Goal: Transaction & Acquisition: Purchase product/service

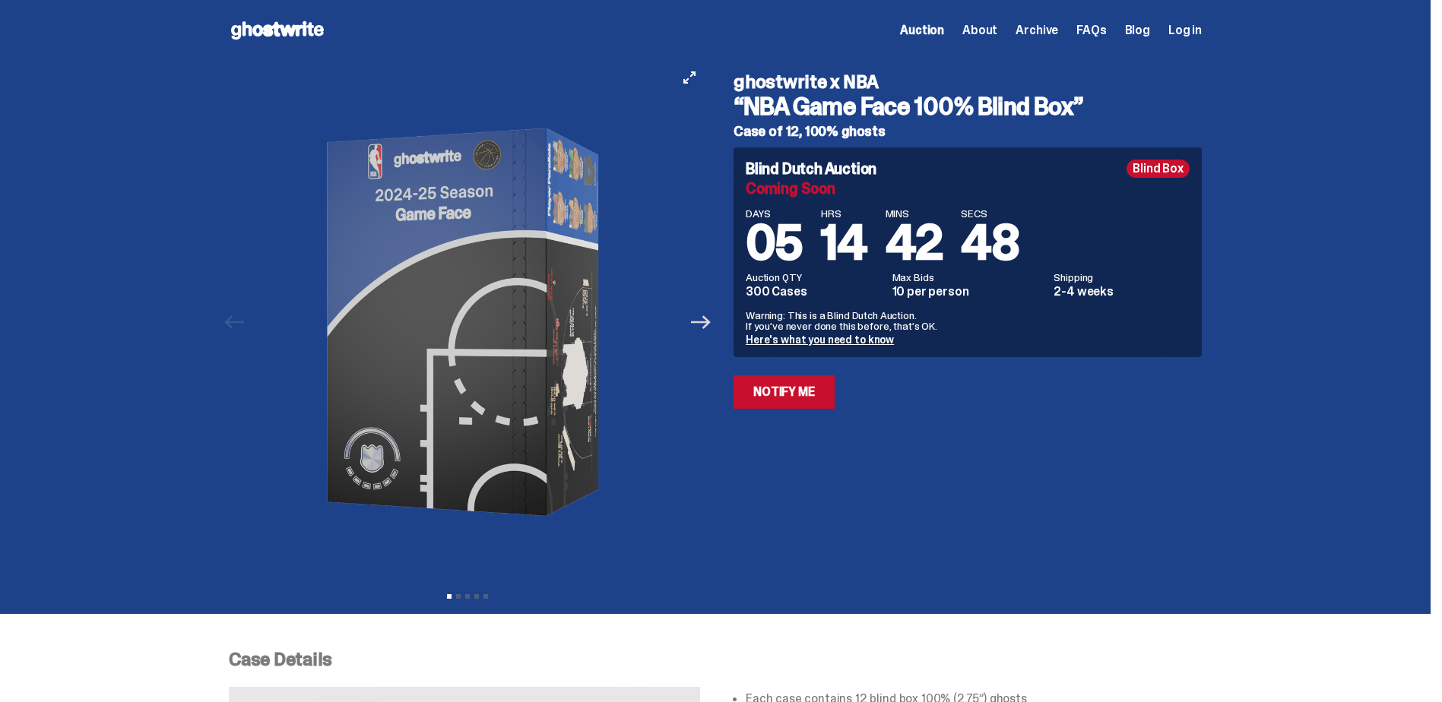
click at [708, 313] on icon "Next" at bounding box center [701, 322] width 20 height 20
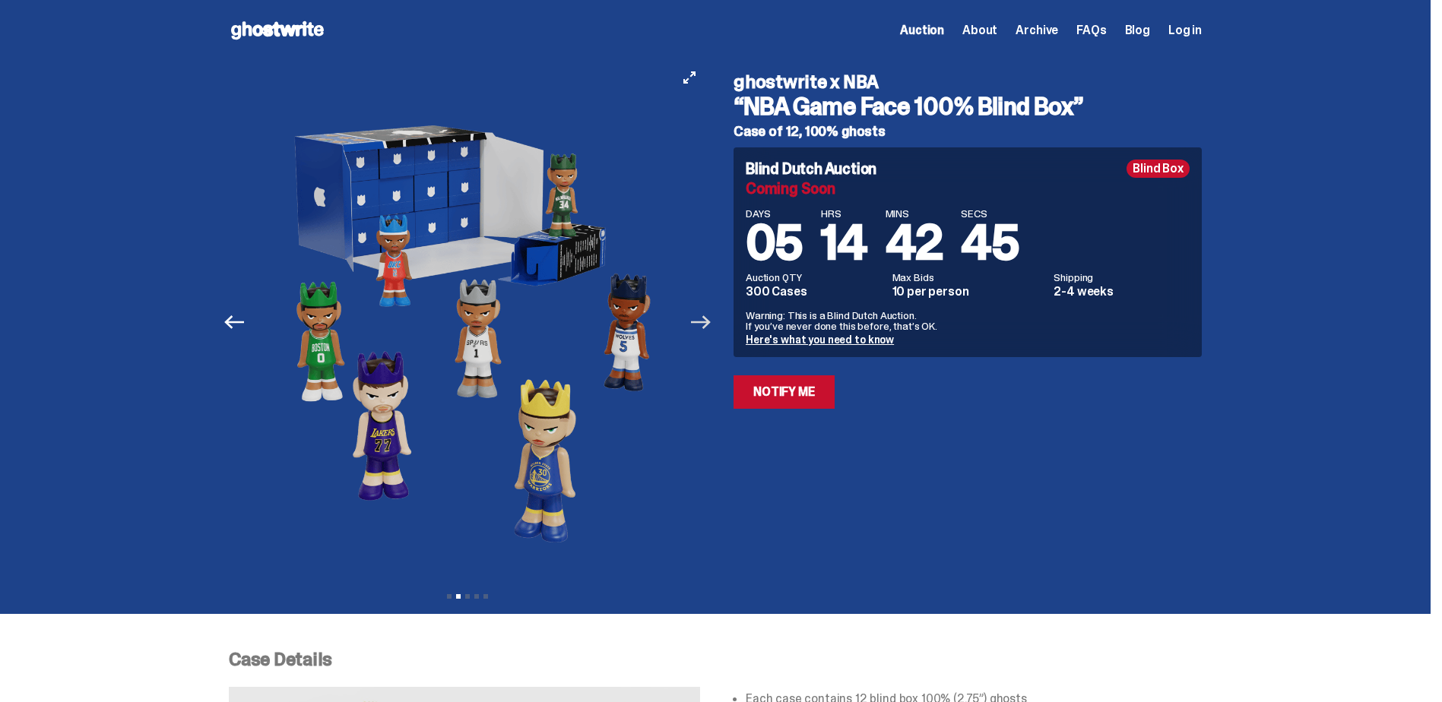
click at [708, 313] on icon "Next" at bounding box center [701, 322] width 20 height 20
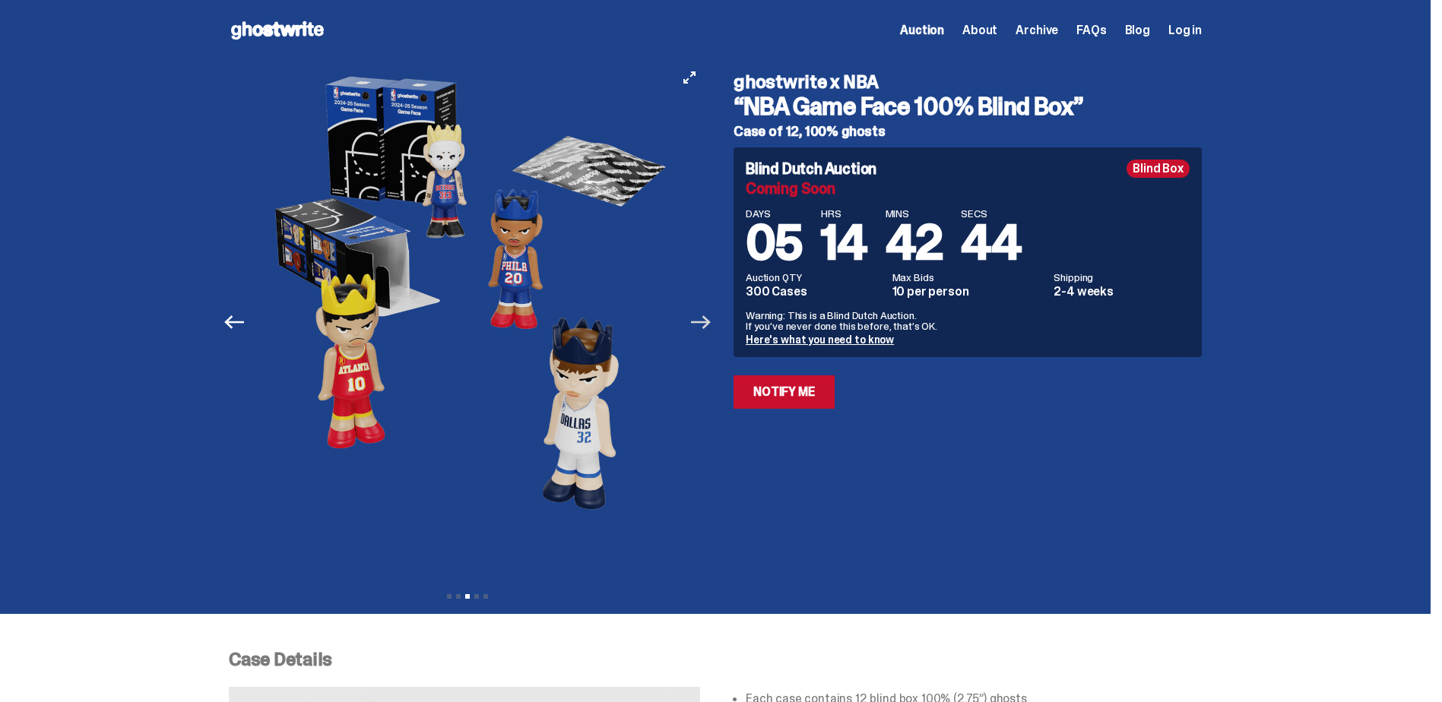
click at [708, 313] on icon "Next" at bounding box center [701, 322] width 20 height 20
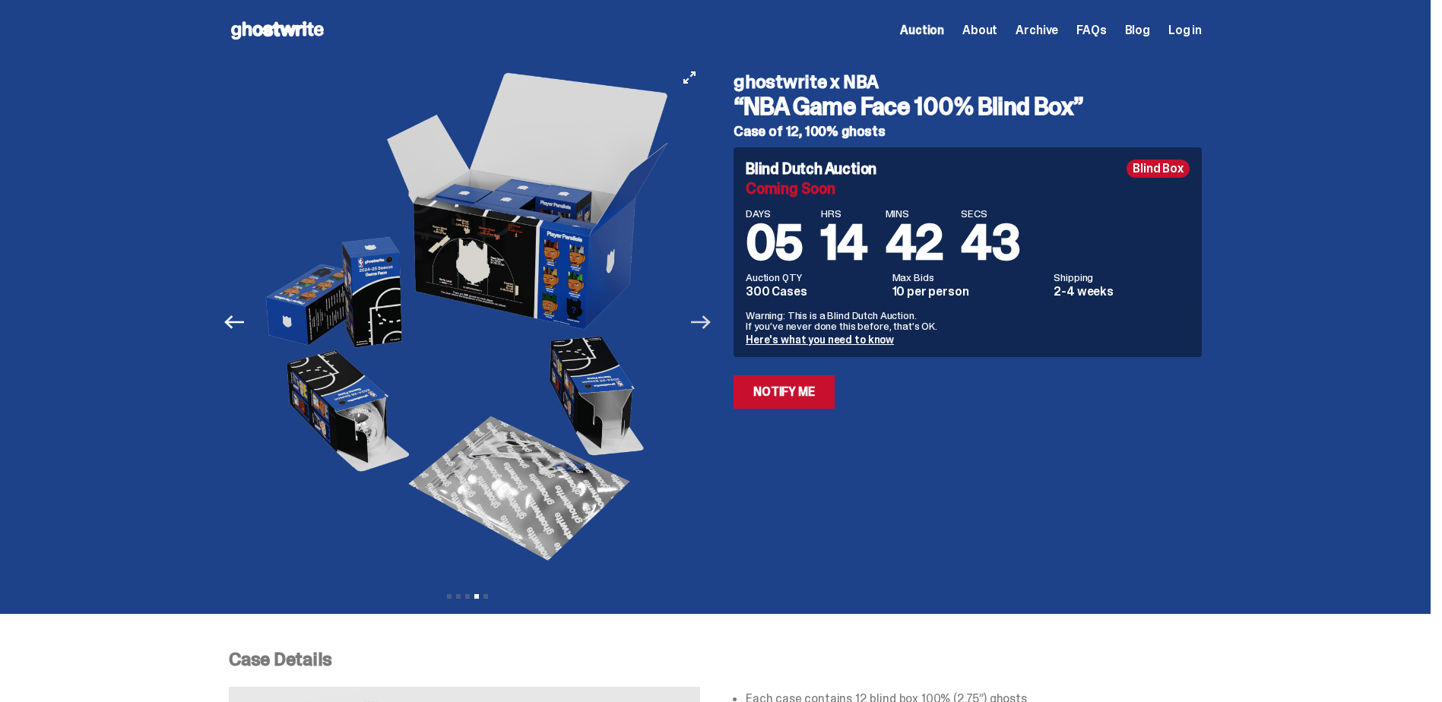
click at [708, 313] on icon "Next" at bounding box center [701, 322] width 20 height 20
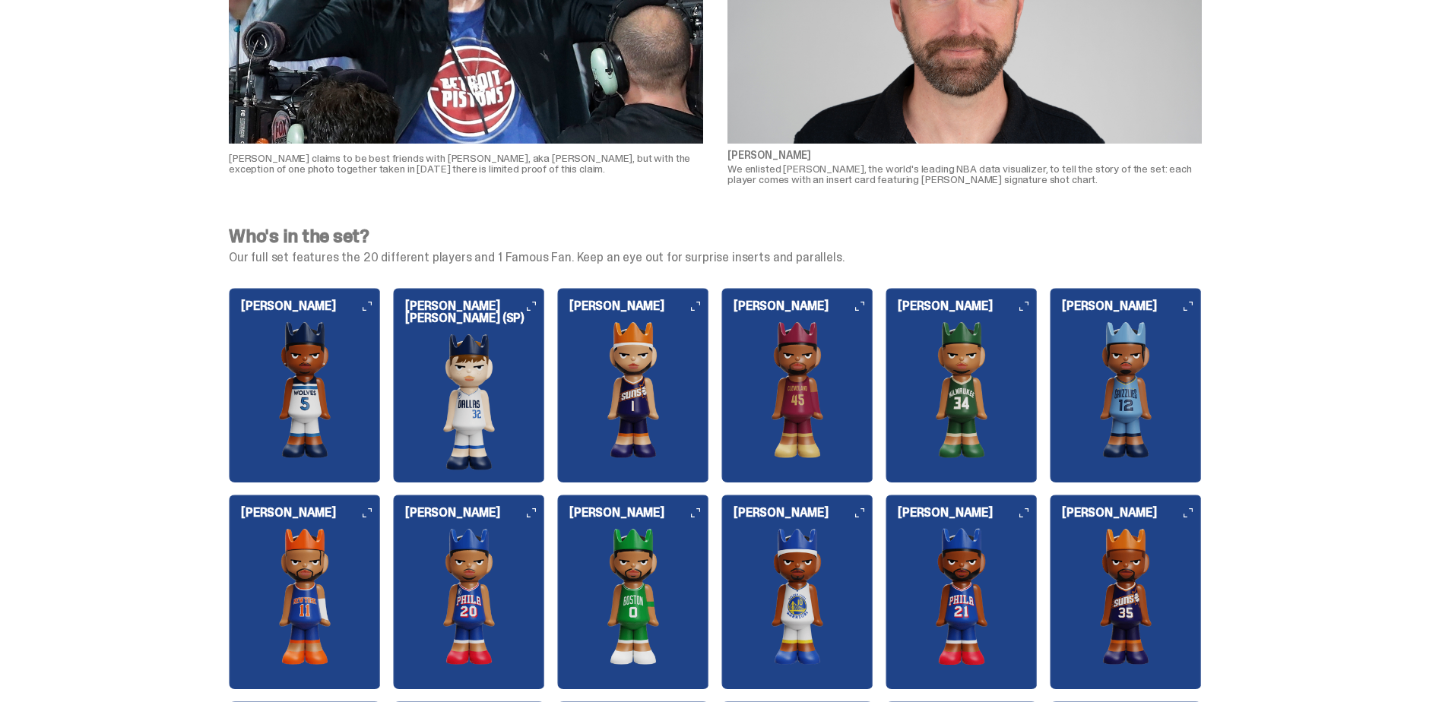
scroll to position [1520, 0]
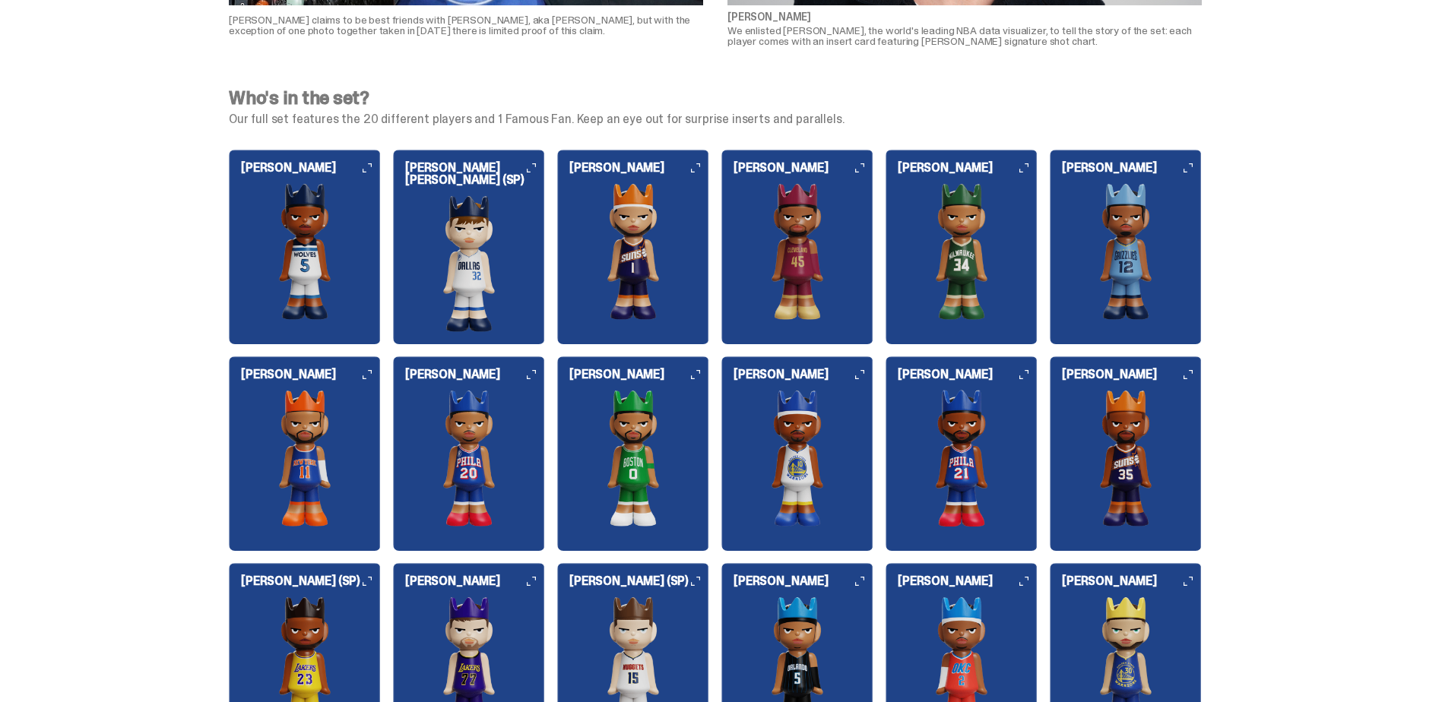
click at [537, 195] on img at bounding box center [469, 263] width 152 height 137
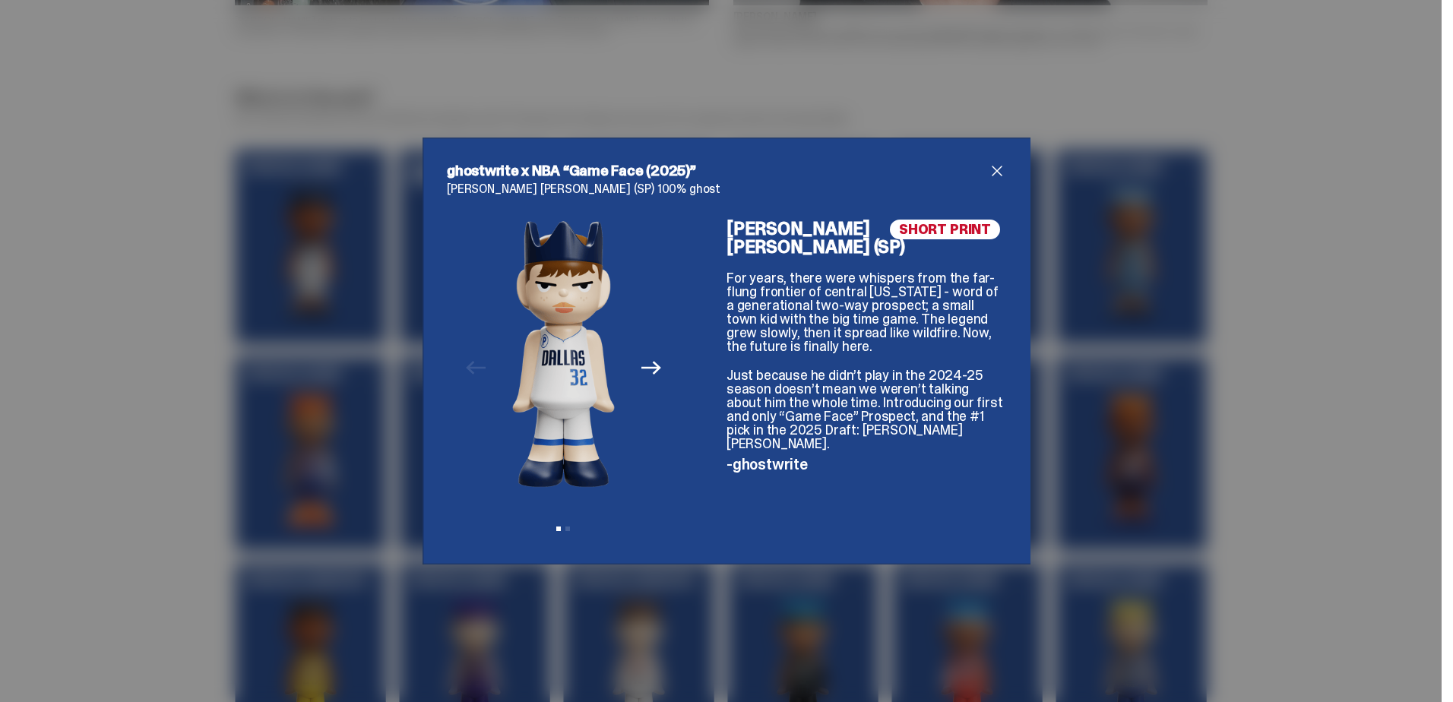
click at [988, 169] on span "close" at bounding box center [997, 171] width 18 height 18
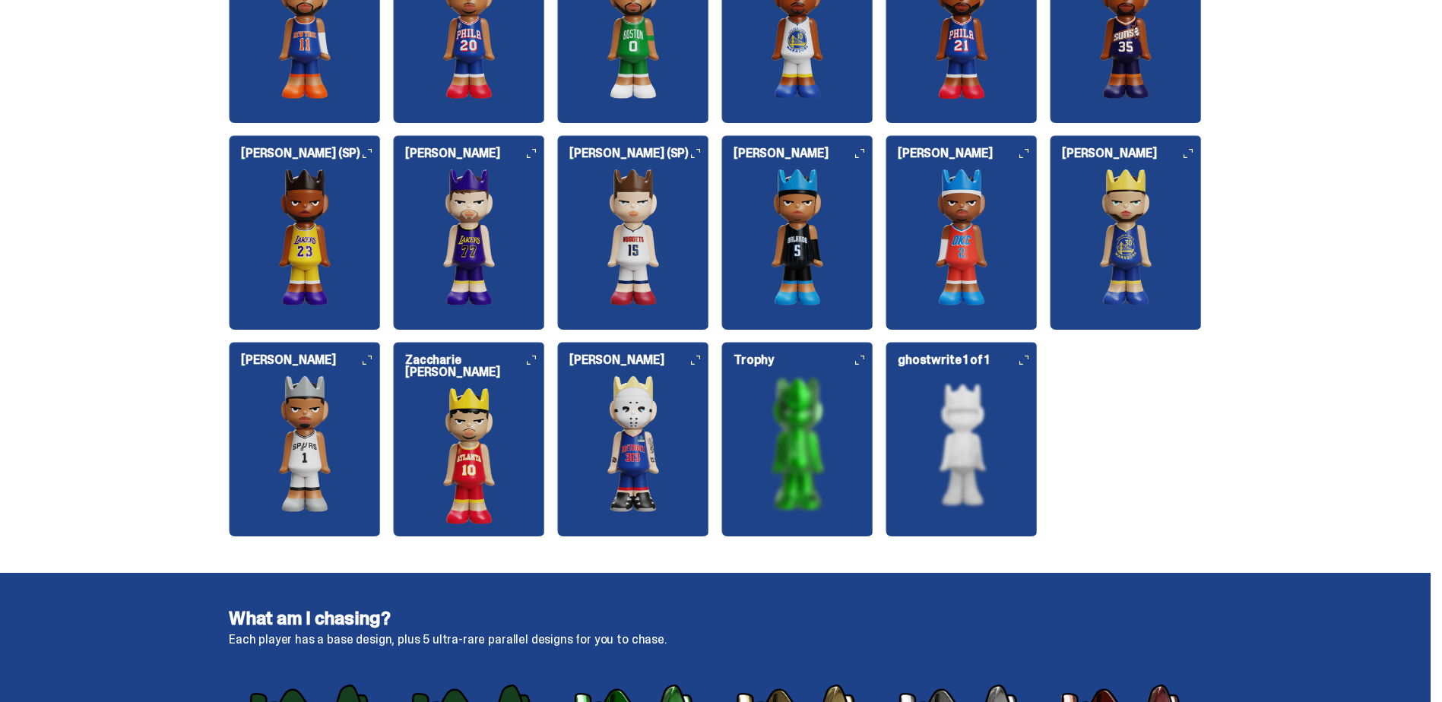
scroll to position [1976, 0]
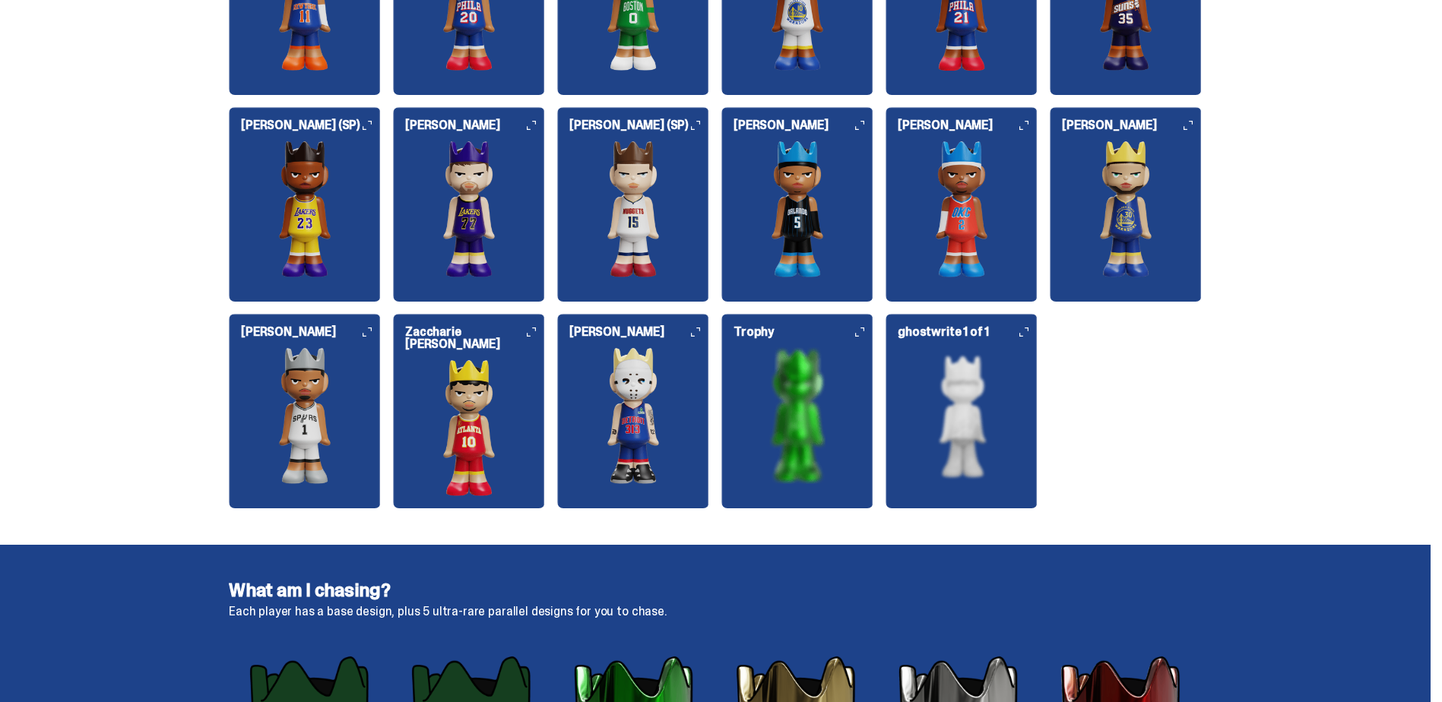
click at [694, 131] on div "[PERSON_NAME] (SP)" at bounding box center [633, 198] width 152 height 158
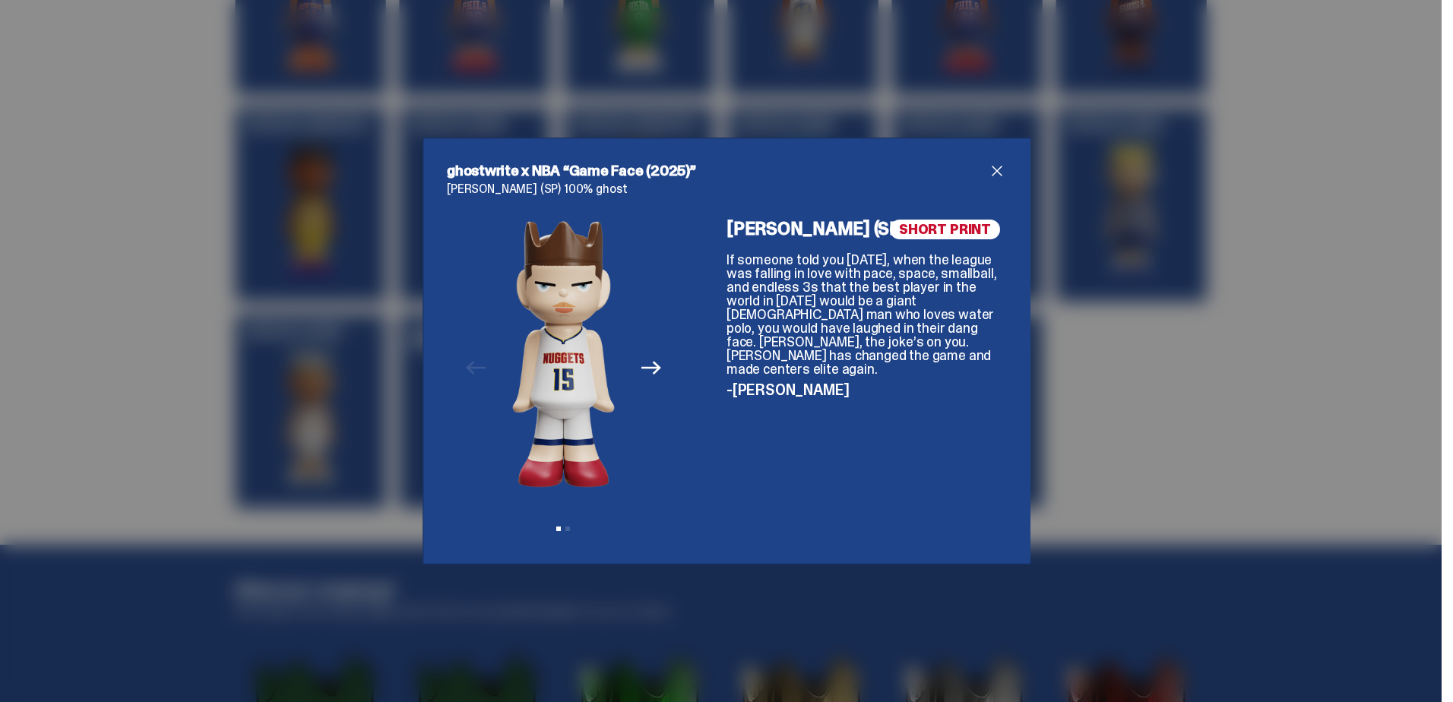
click at [1059, 296] on div "ghostwrite x NBA “Game Face (2025)” [PERSON_NAME] (SP) 100% ghost Previous Next…" at bounding box center [726, 351] width 1453 height 702
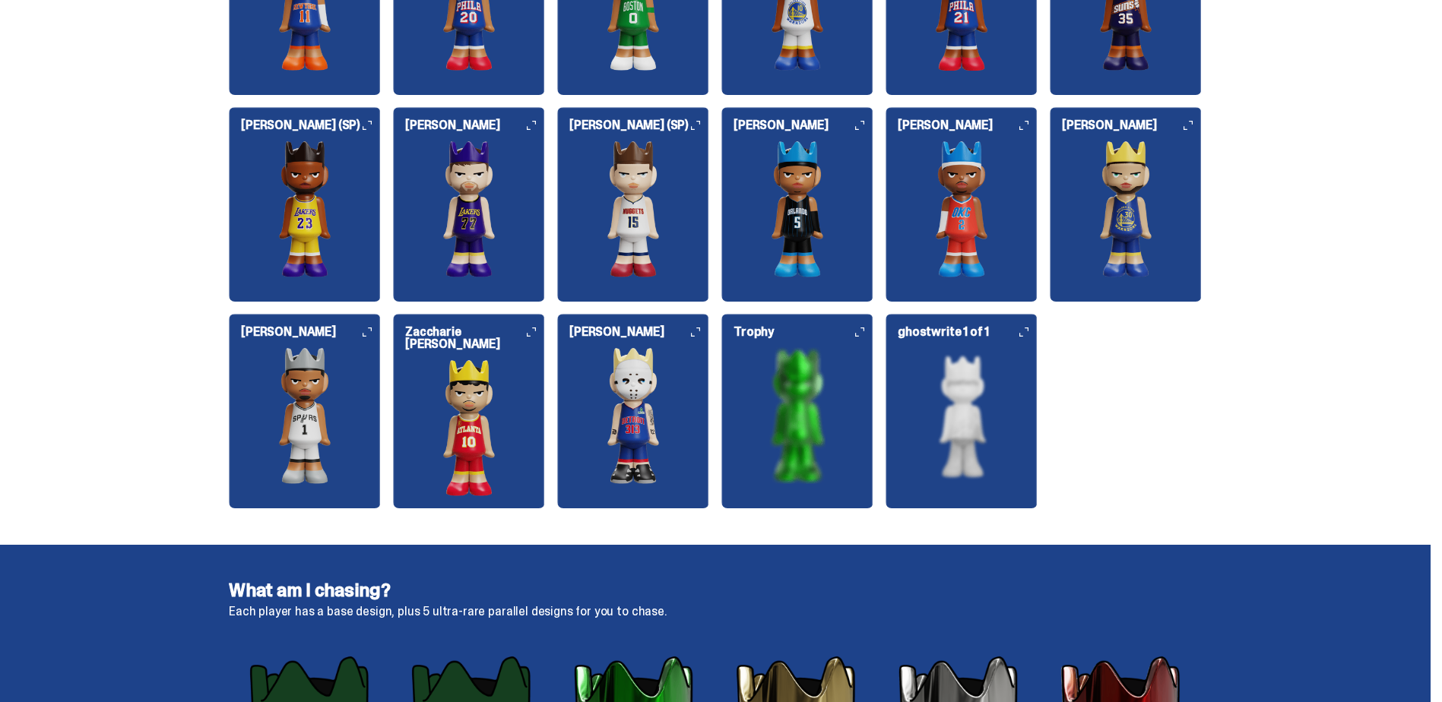
click at [996, 337] on h6 "ghostwrite 1 of 1" at bounding box center [968, 332] width 140 height 12
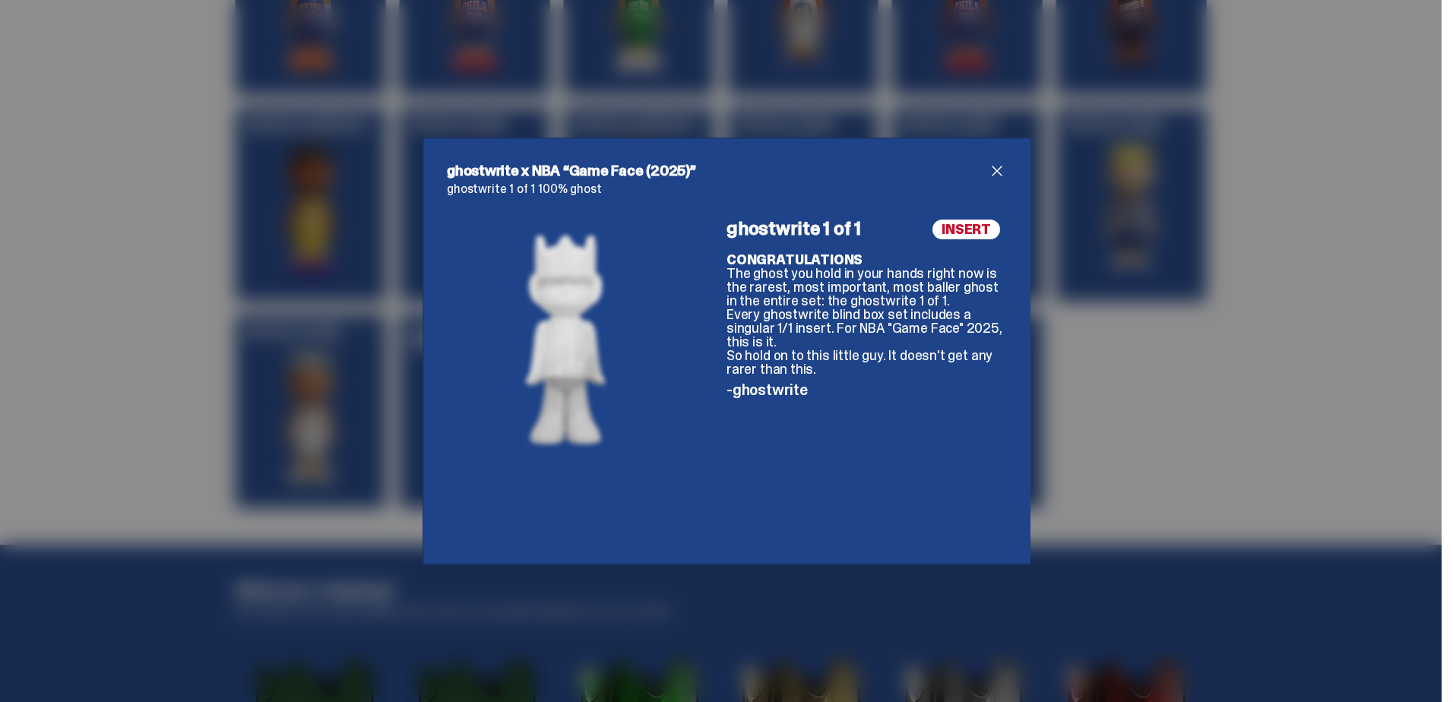
click at [1035, 347] on div "ghostwrite x NBA “Game Face (2025)” ghostwrite 1 of 1 100% ghost INSERT ghostwr…" at bounding box center [726, 351] width 1453 height 702
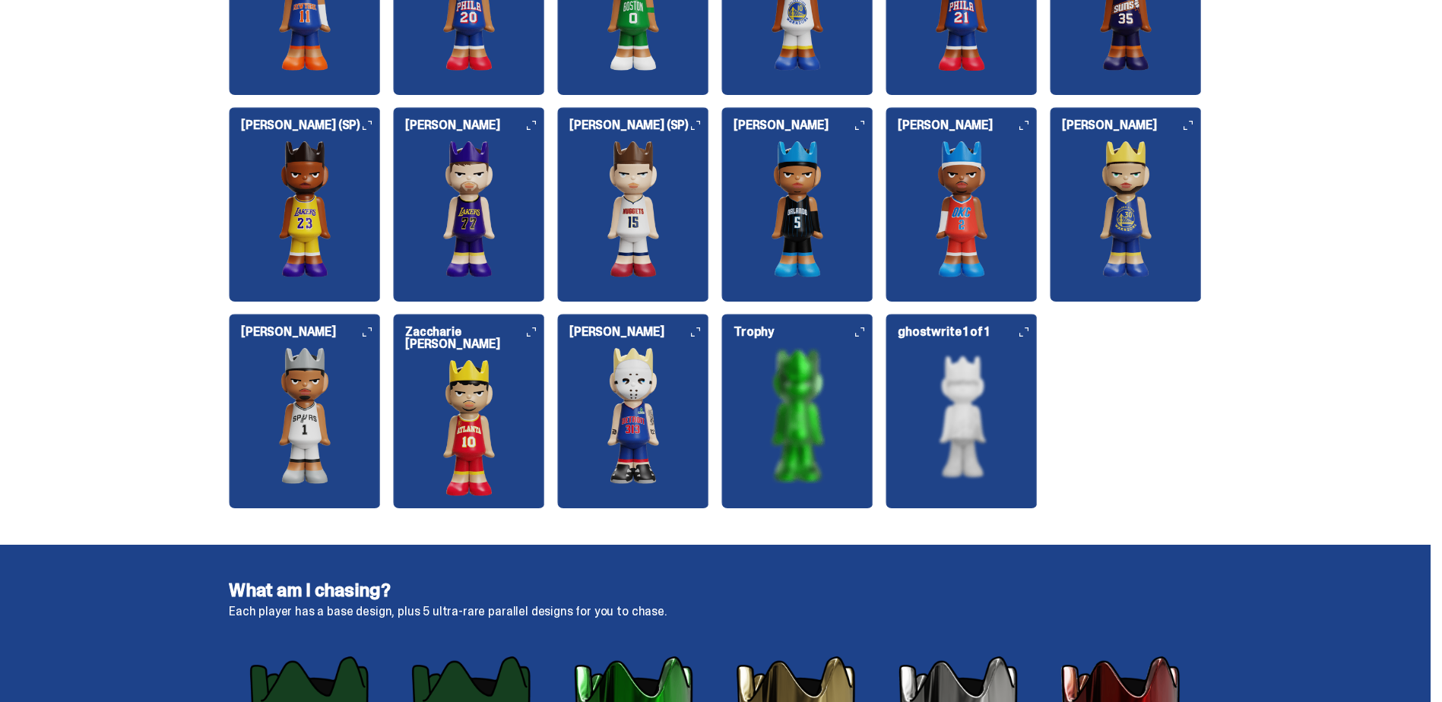
click at [779, 424] on img at bounding box center [797, 415] width 152 height 137
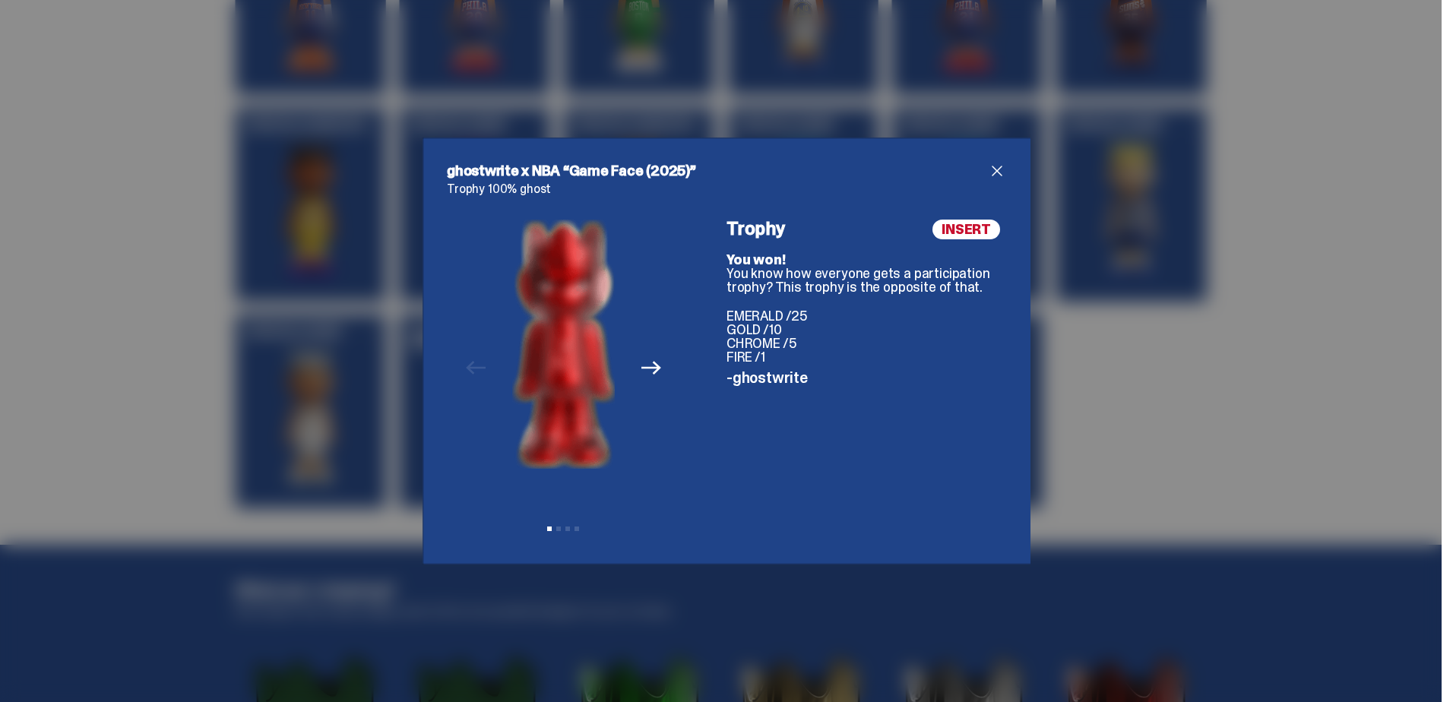
click at [1124, 334] on div "ghostwrite x NBA “Game Face (2025)” Trophy 100% ghost Previous Next View slide …" at bounding box center [726, 351] width 1453 height 702
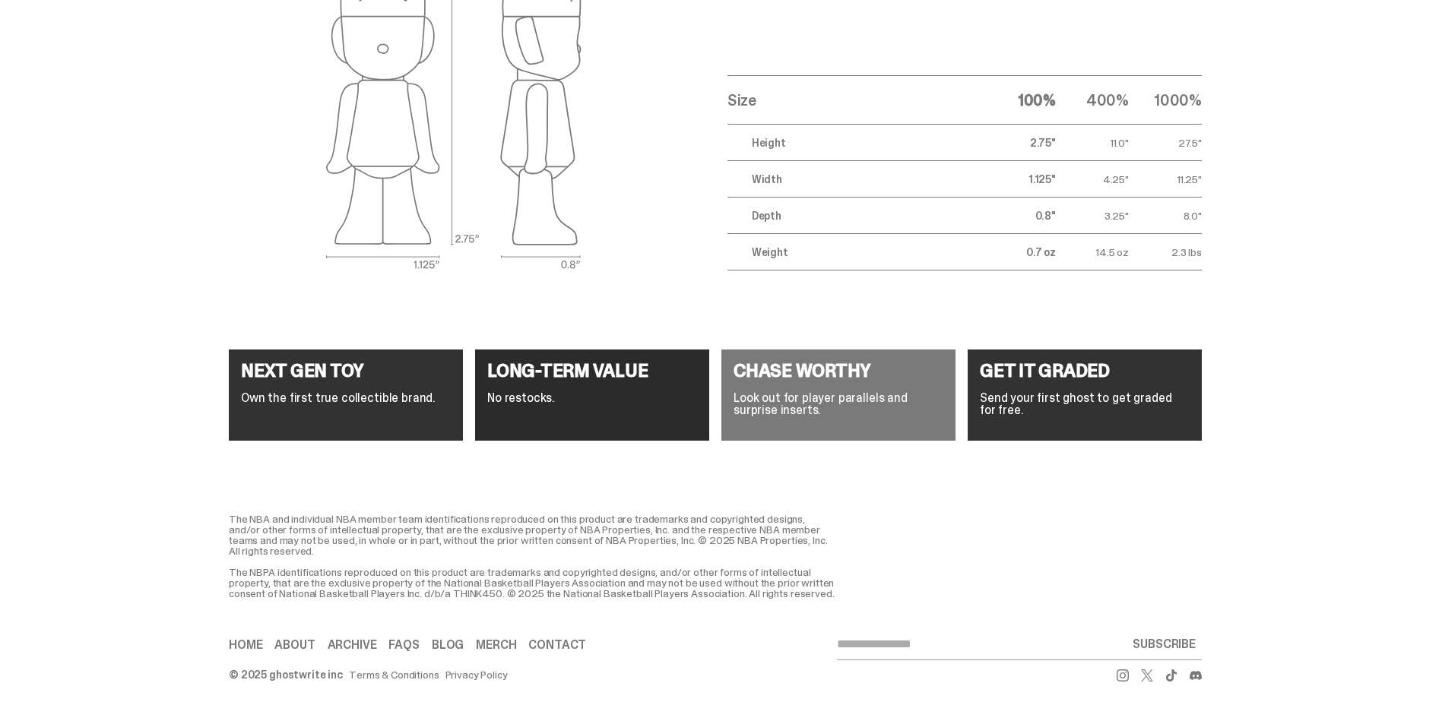
scroll to position [5612, 0]
